Goal: Check status: Check status

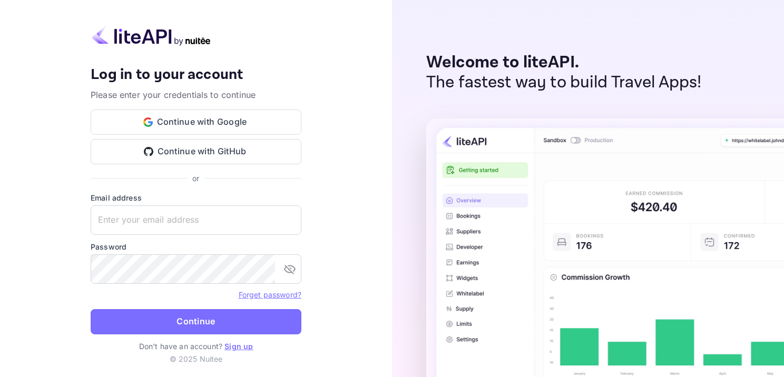
type input "[EMAIL_ADDRESS][DOMAIN_NAME]"
click at [261, 329] on button "Continue" at bounding box center [196, 321] width 211 height 25
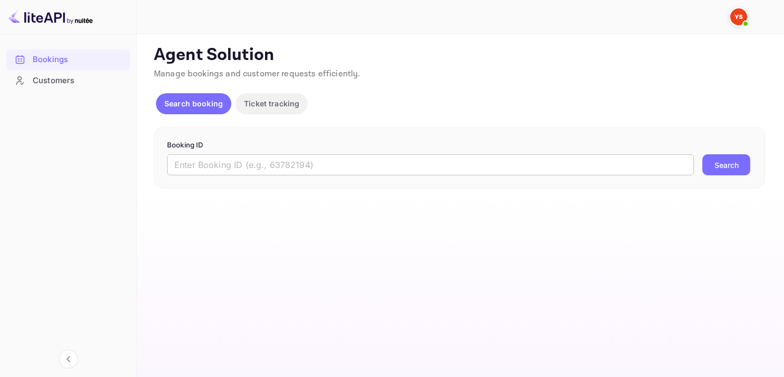
click at [369, 171] on input "text" at bounding box center [430, 164] width 527 height 21
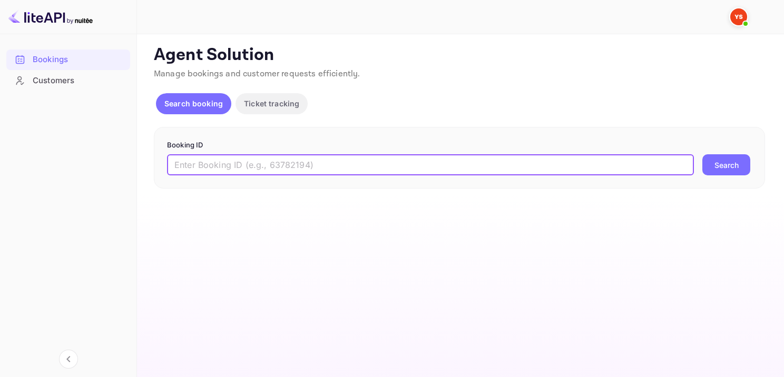
paste input "9825344"
type input "9825344"
click at [720, 163] on button "Search" at bounding box center [726, 164] width 48 height 21
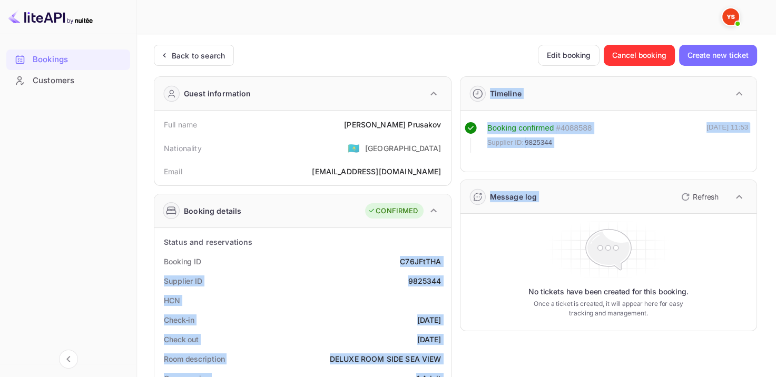
drag, startPoint x: 400, startPoint y: 260, endPoint x: 452, endPoint y: 253, distance: 52.1
drag, startPoint x: 388, startPoint y: 265, endPoint x: 394, endPoint y: 267, distance: 6.4
click at [388, 265] on div "Booking ID C76JFtTHA" at bounding box center [303, 261] width 288 height 19
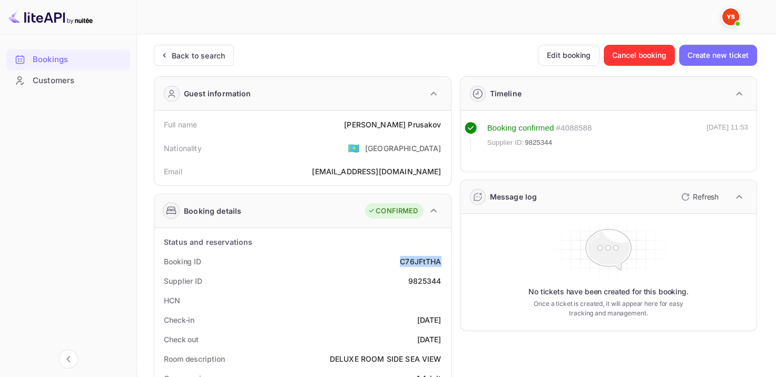
drag, startPoint x: 401, startPoint y: 261, endPoint x: 441, endPoint y: 259, distance: 40.1
click at [441, 259] on div "Booking ID C76JFtTHA" at bounding box center [303, 261] width 288 height 19
copy div "C76JFtTHA"
drag, startPoint x: 382, startPoint y: 124, endPoint x: 442, endPoint y: 114, distance: 61.0
click at [442, 114] on div "Full name [PERSON_NAME] Nationality 🇰🇿 [DEMOGRAPHIC_DATA] [PERSON_NAME] [PERSON…" at bounding box center [302, 148] width 297 height 75
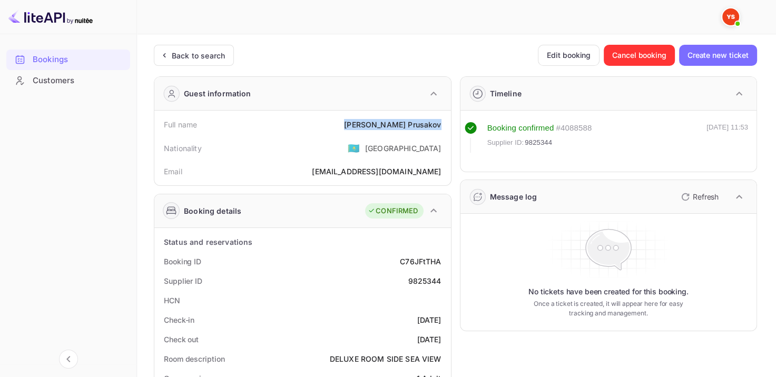
copy div "[PERSON_NAME]"
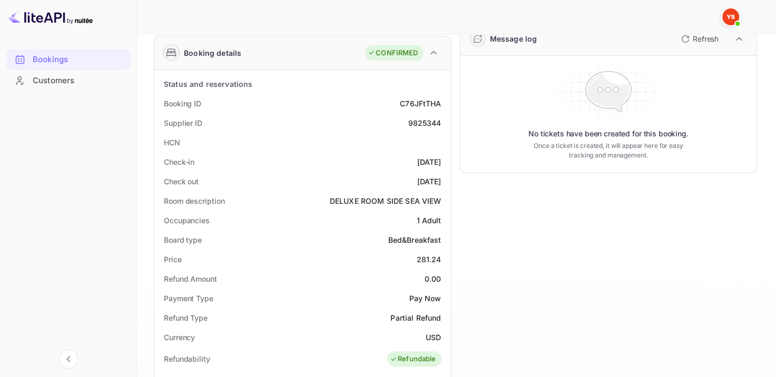
scroll to position [211, 0]
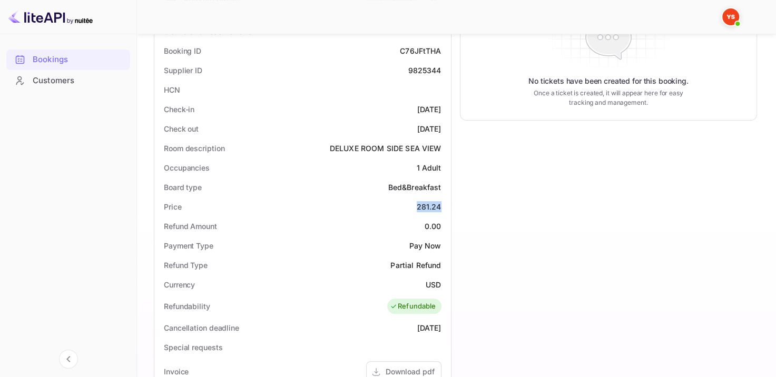
drag, startPoint x: 412, startPoint y: 206, endPoint x: 445, endPoint y: 205, distance: 33.2
click at [445, 205] on div "Price 281.24" at bounding box center [303, 206] width 288 height 19
copy div "281.24"
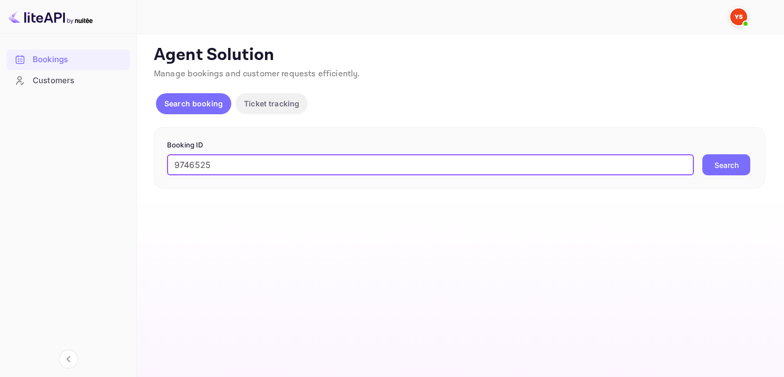
type input "9746525"
click at [720, 170] on button "Search" at bounding box center [726, 164] width 48 height 21
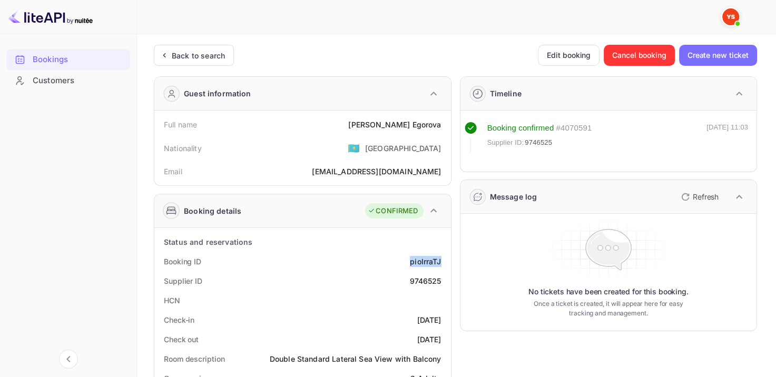
drag, startPoint x: 427, startPoint y: 261, endPoint x: 445, endPoint y: 251, distance: 21.0
click at [445, 252] on div "Booking ID pioIrraTJ" at bounding box center [303, 261] width 288 height 19
drag, startPoint x: 378, startPoint y: 122, endPoint x: 444, endPoint y: 124, distance: 65.9
click at [444, 124] on div "Full name [PERSON_NAME]" at bounding box center [303, 124] width 288 height 19
click at [344, 135] on div "Nationality 🇰🇿 Kazakhstan" at bounding box center [303, 147] width 288 height 27
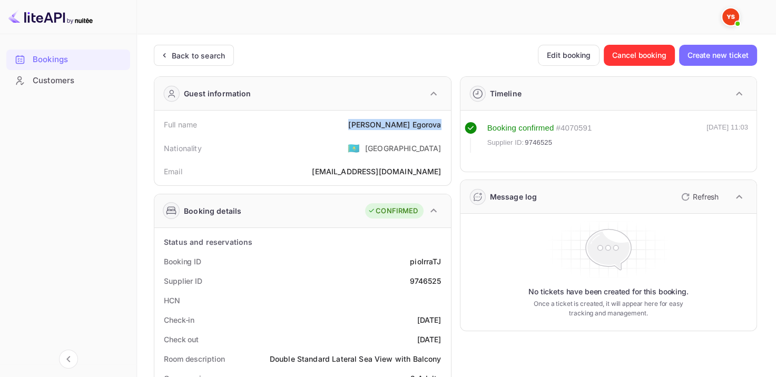
drag, startPoint x: 421, startPoint y: 119, endPoint x: 447, endPoint y: 116, distance: 25.4
click at [447, 116] on div "Full name Nadezhda Egorova Nationality 🇰🇿 Kazakhstan Email Negorova1985@yandex.…" at bounding box center [302, 148] width 297 height 75
copy div "Nadezhda Egorova"
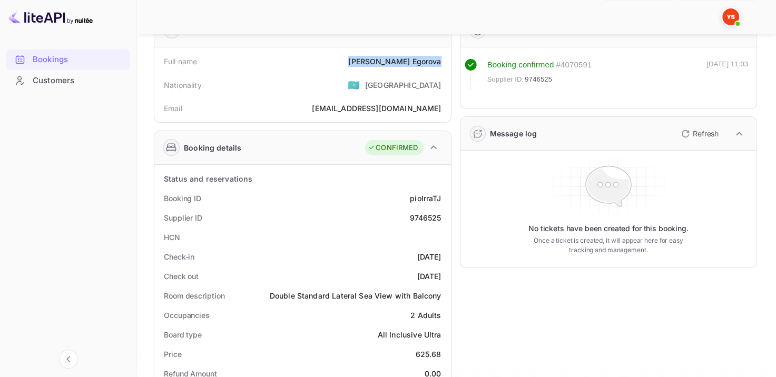
scroll to position [158, 0]
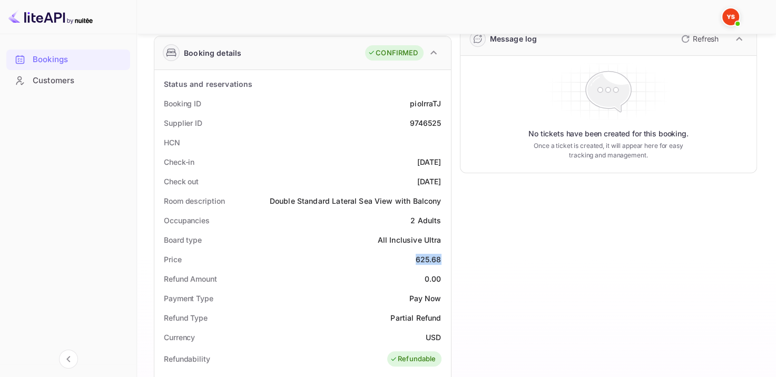
drag, startPoint x: 409, startPoint y: 259, endPoint x: 445, endPoint y: 257, distance: 35.9
click at [445, 256] on div "Price 625.68" at bounding box center [303, 259] width 288 height 19
copy div "625.68"
